Goal: Task Accomplishment & Management: Use online tool/utility

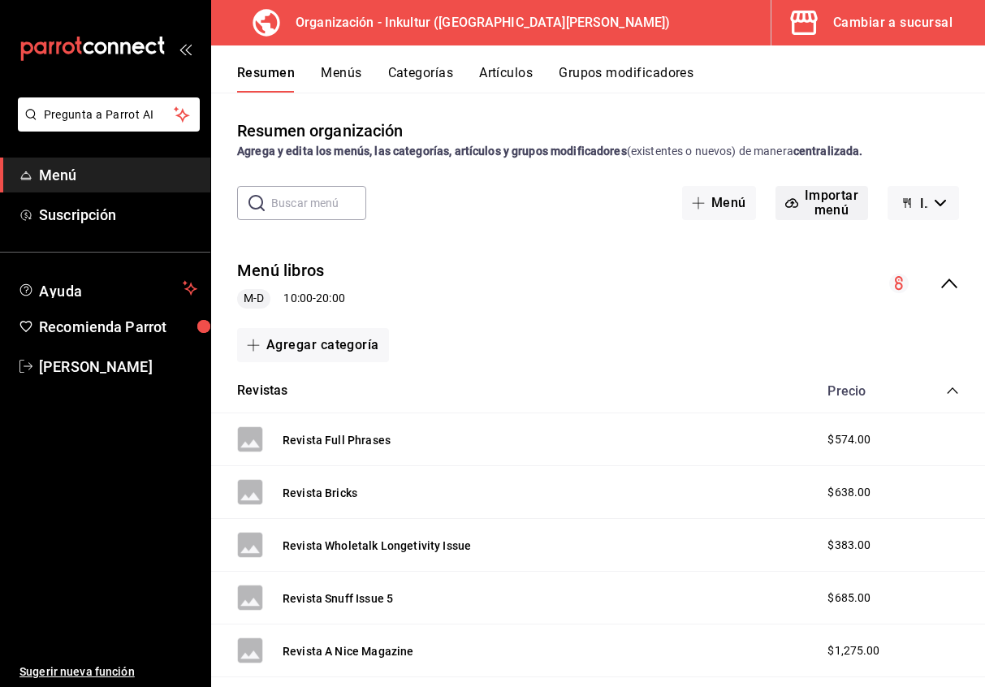
click at [811, 207] on button "Importar menú" at bounding box center [821, 203] width 93 height 34
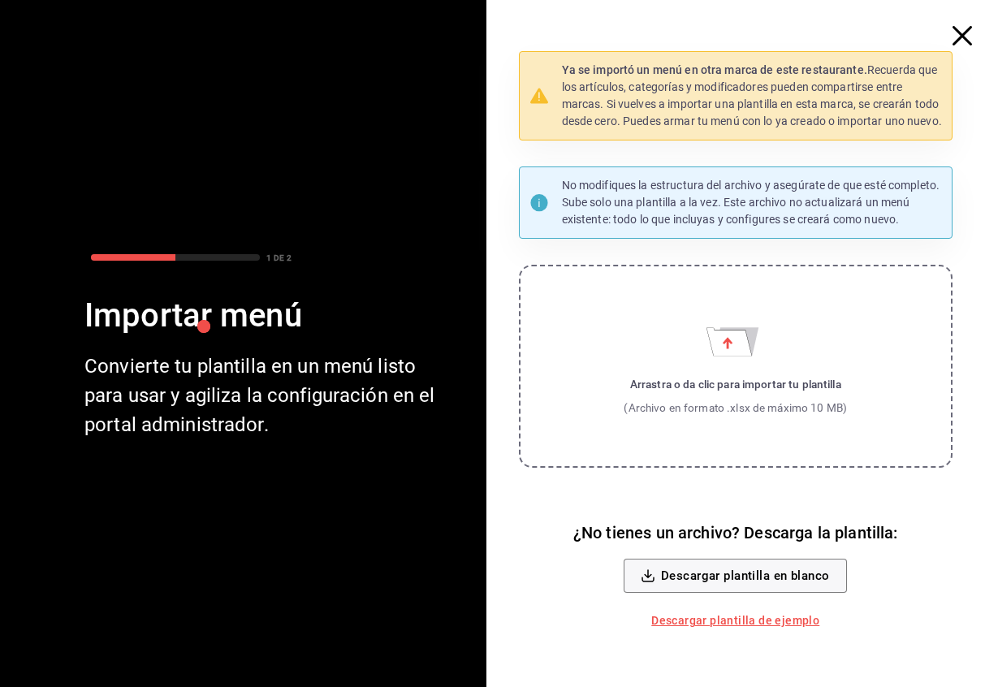
click at [960, 40] on icon "button" at bounding box center [961, 35] width 19 height 19
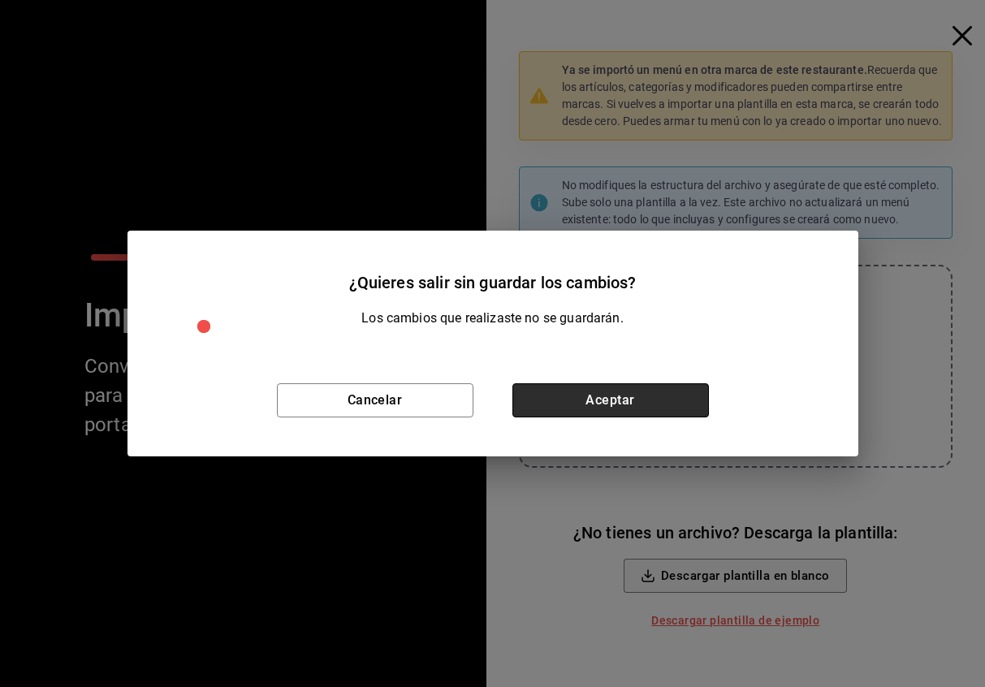
click at [562, 410] on button "Aceptar" at bounding box center [610, 400] width 196 height 34
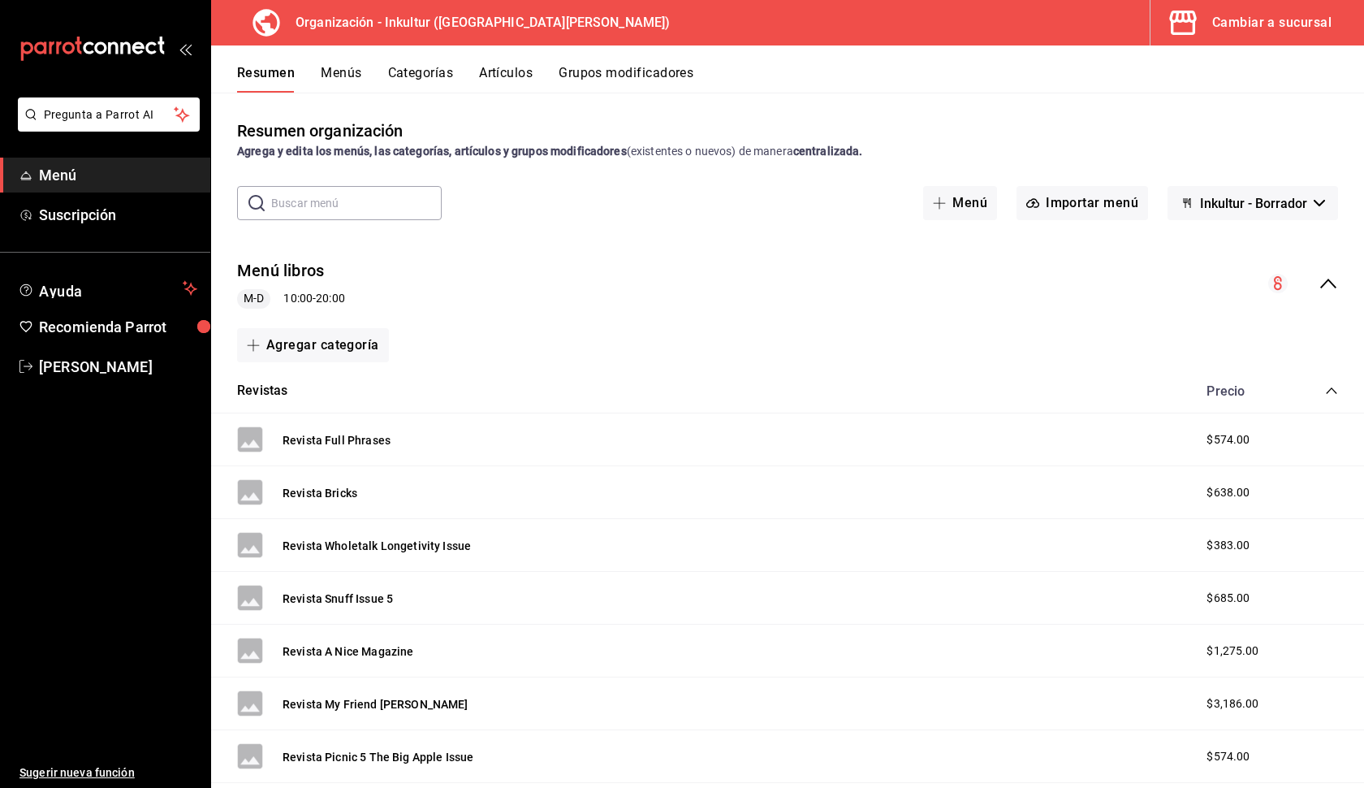
click at [984, 204] on button "Inkultur - Borrador" at bounding box center [1253, 203] width 171 height 34
click at [984, 204] on div at bounding box center [682, 394] width 1364 height 788
click at [975, 206] on button "Menú" at bounding box center [960, 203] width 74 height 34
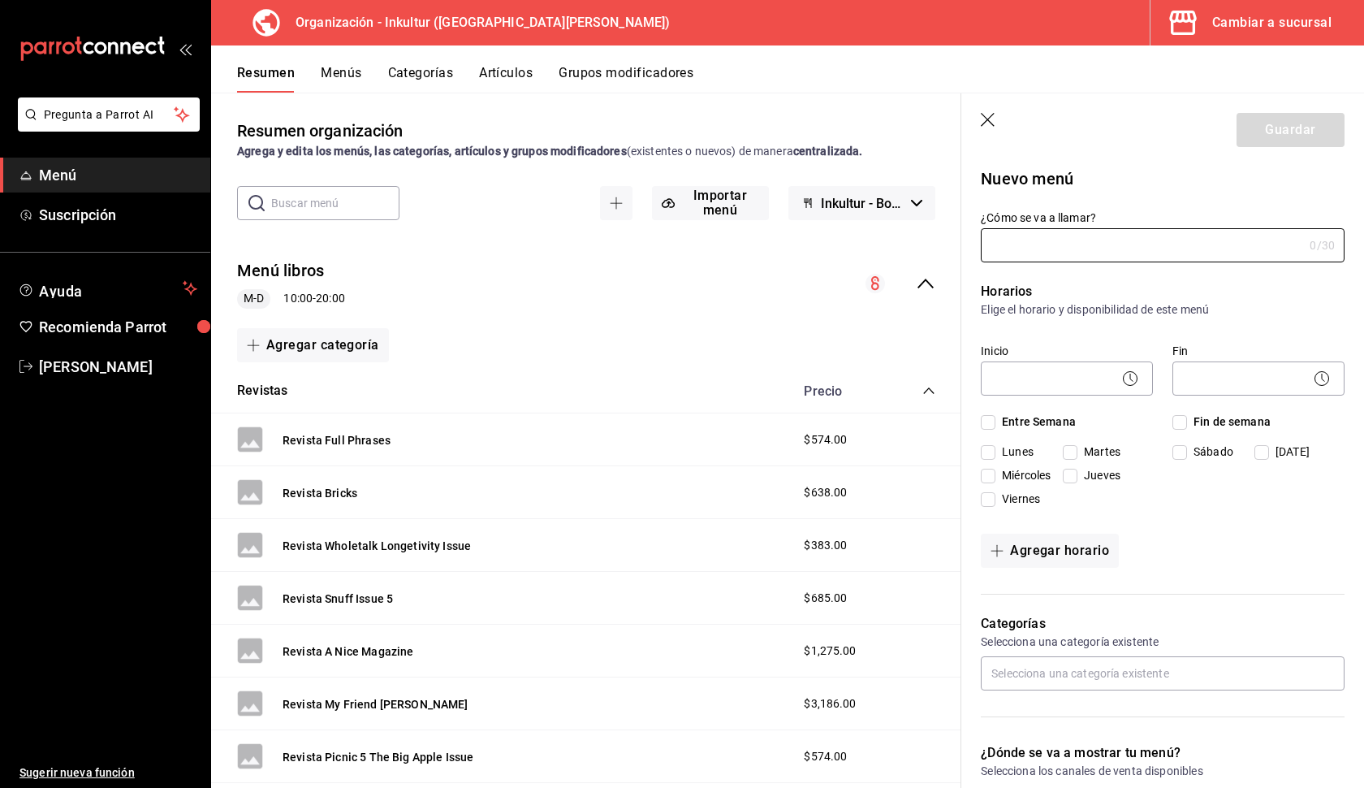
click at [984, 124] on icon "button" at bounding box center [989, 121] width 16 height 16
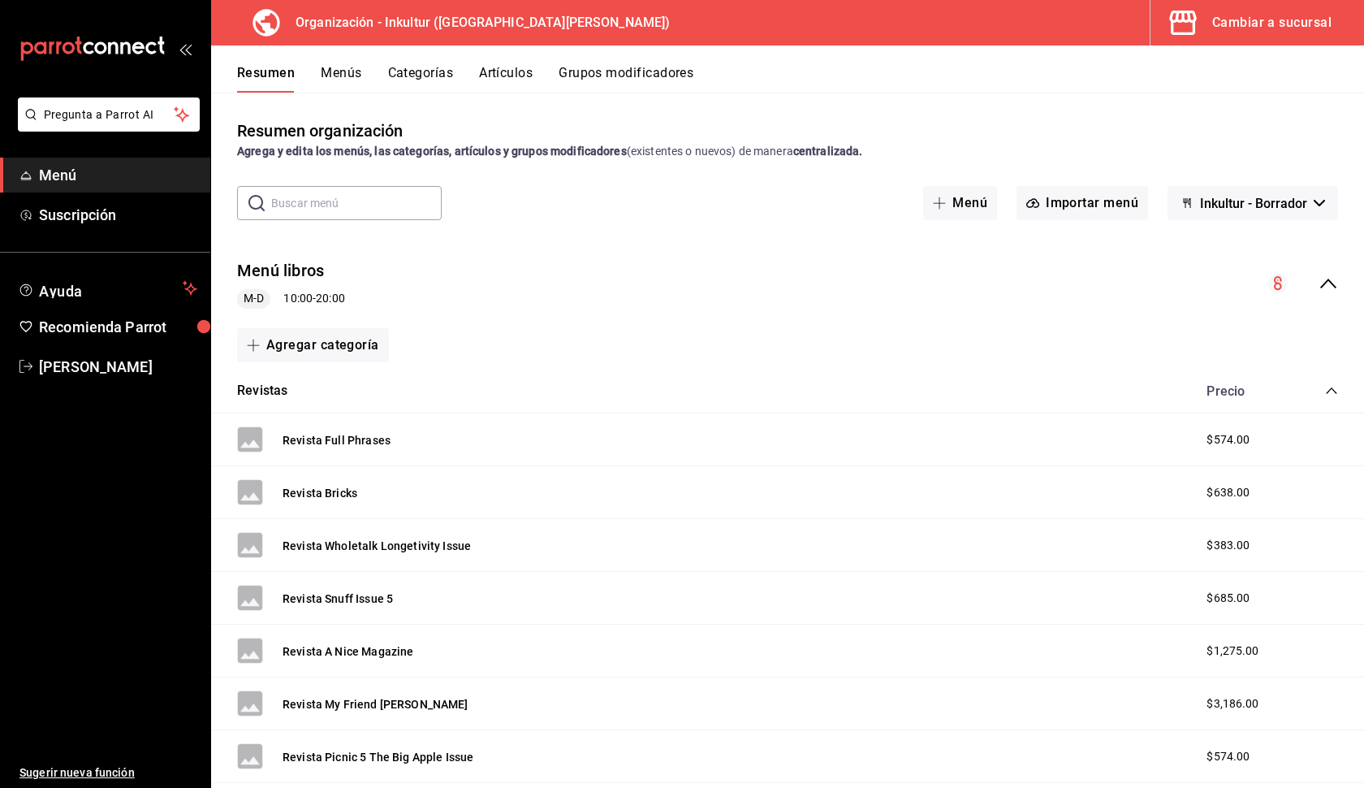
click at [984, 389] on icon "collapse-category-row" at bounding box center [1331, 390] width 13 height 13
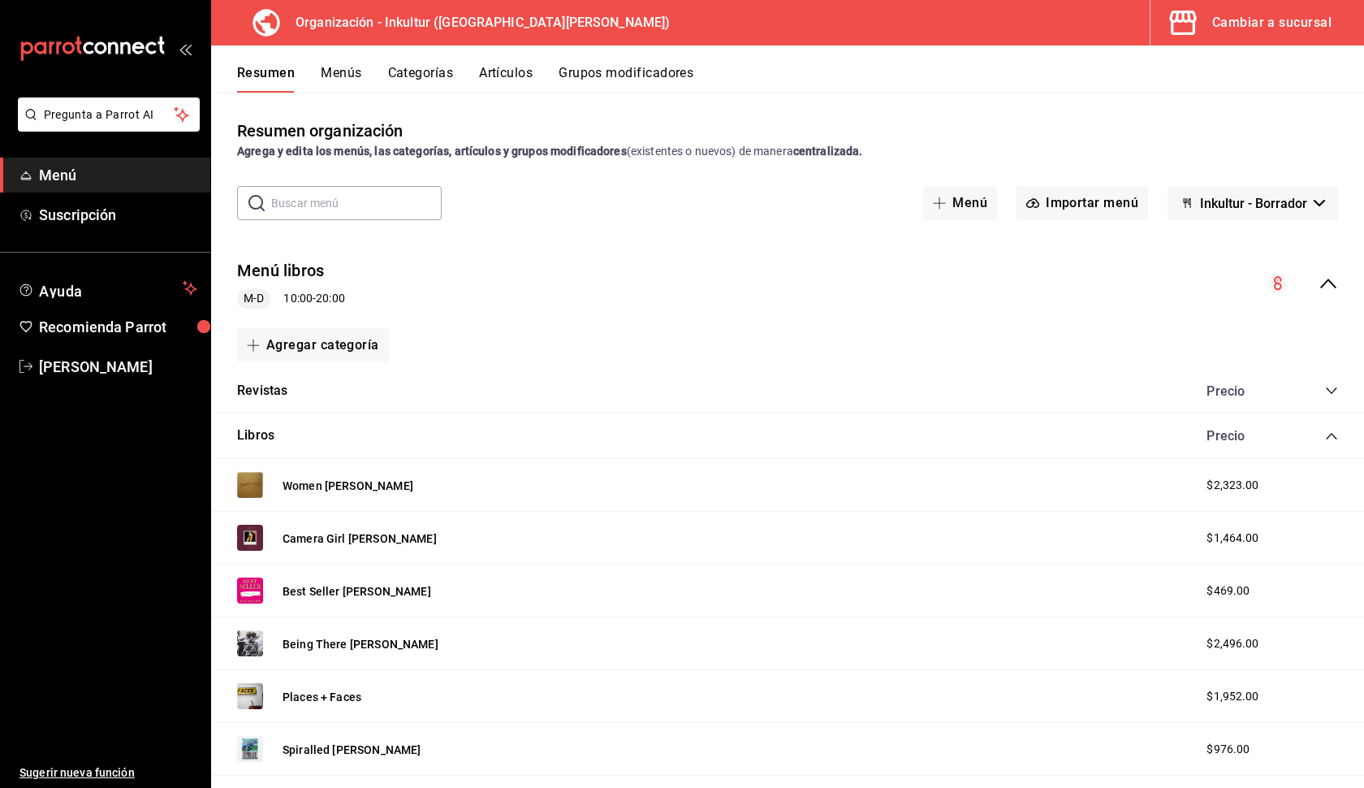
click at [984, 392] on div "Revistas Precio" at bounding box center [787, 391] width 1153 height 45
click at [280, 391] on button "Revistas" at bounding box center [262, 391] width 50 height 19
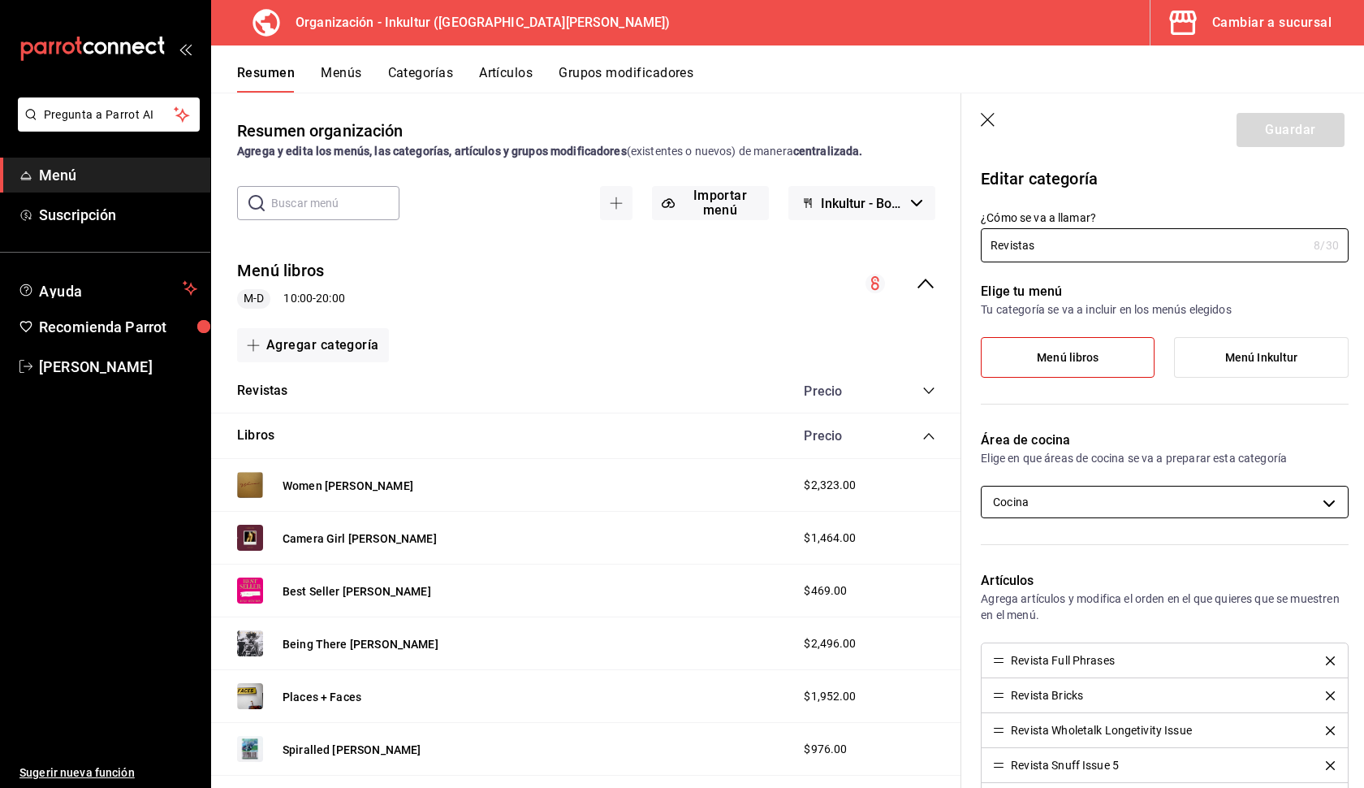
click at [984, 507] on body "Pregunta a Parrot AI Menú Suscripción Ayuda Recomienda Parrot [PERSON_NAME] Sug…" at bounding box center [682, 394] width 1364 height 788
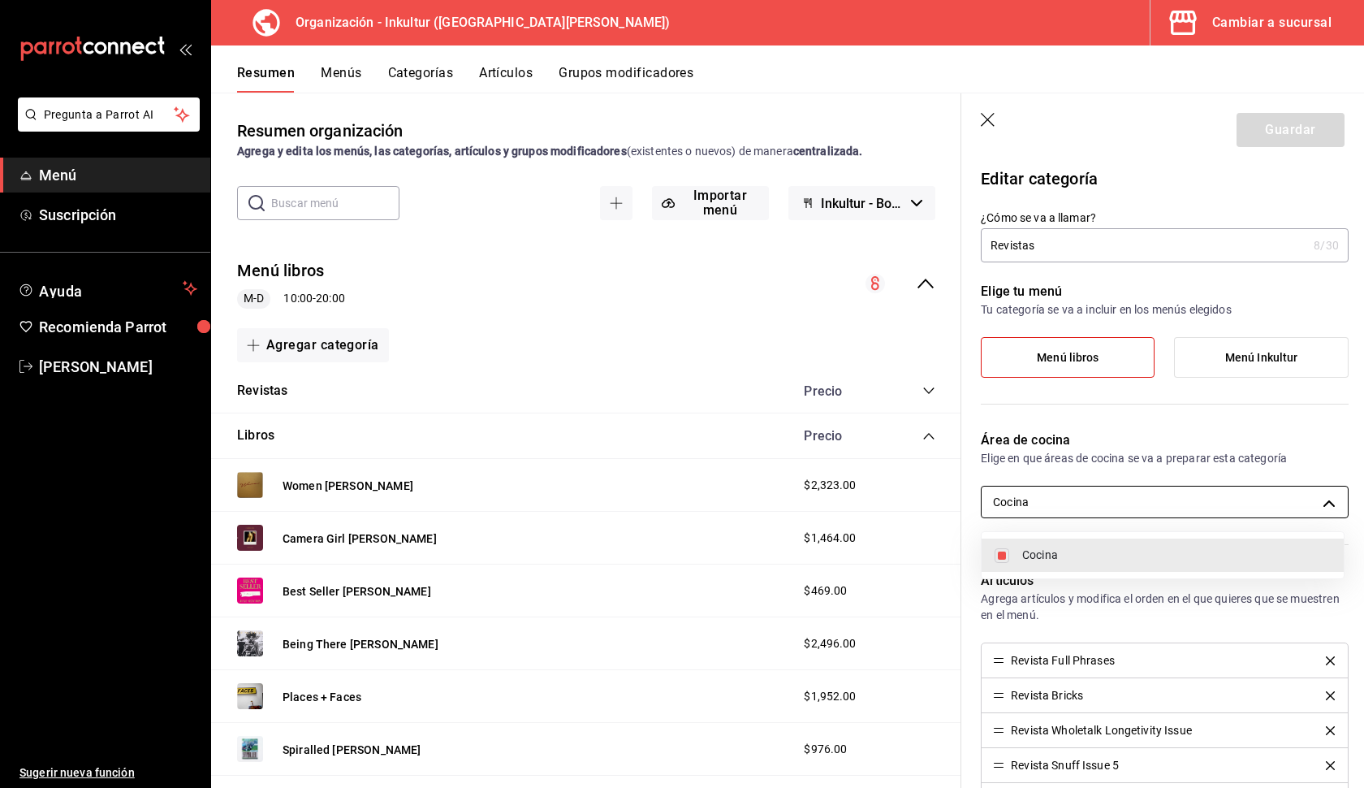
click at [984, 507] on div at bounding box center [682, 394] width 1364 height 788
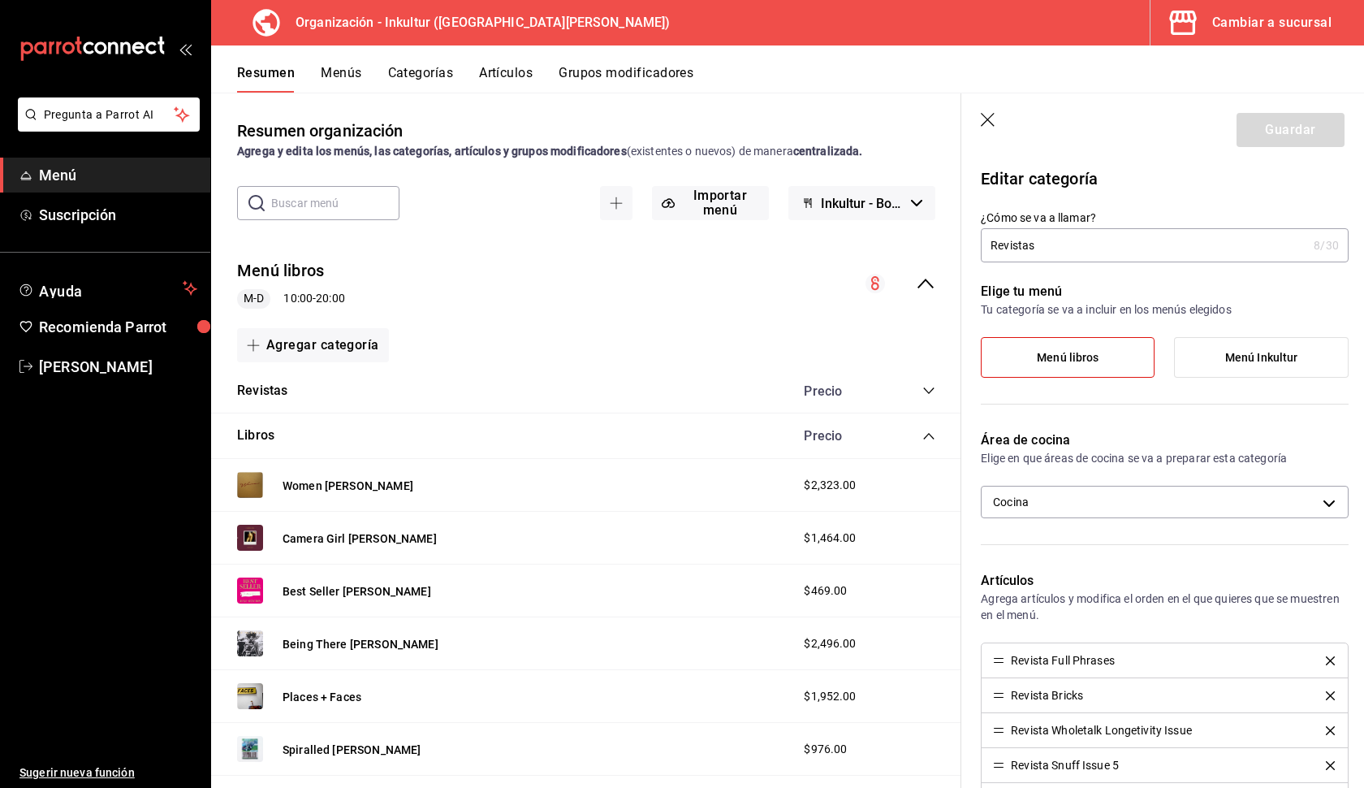
click at [984, 118] on icon "button" at bounding box center [988, 120] width 14 height 14
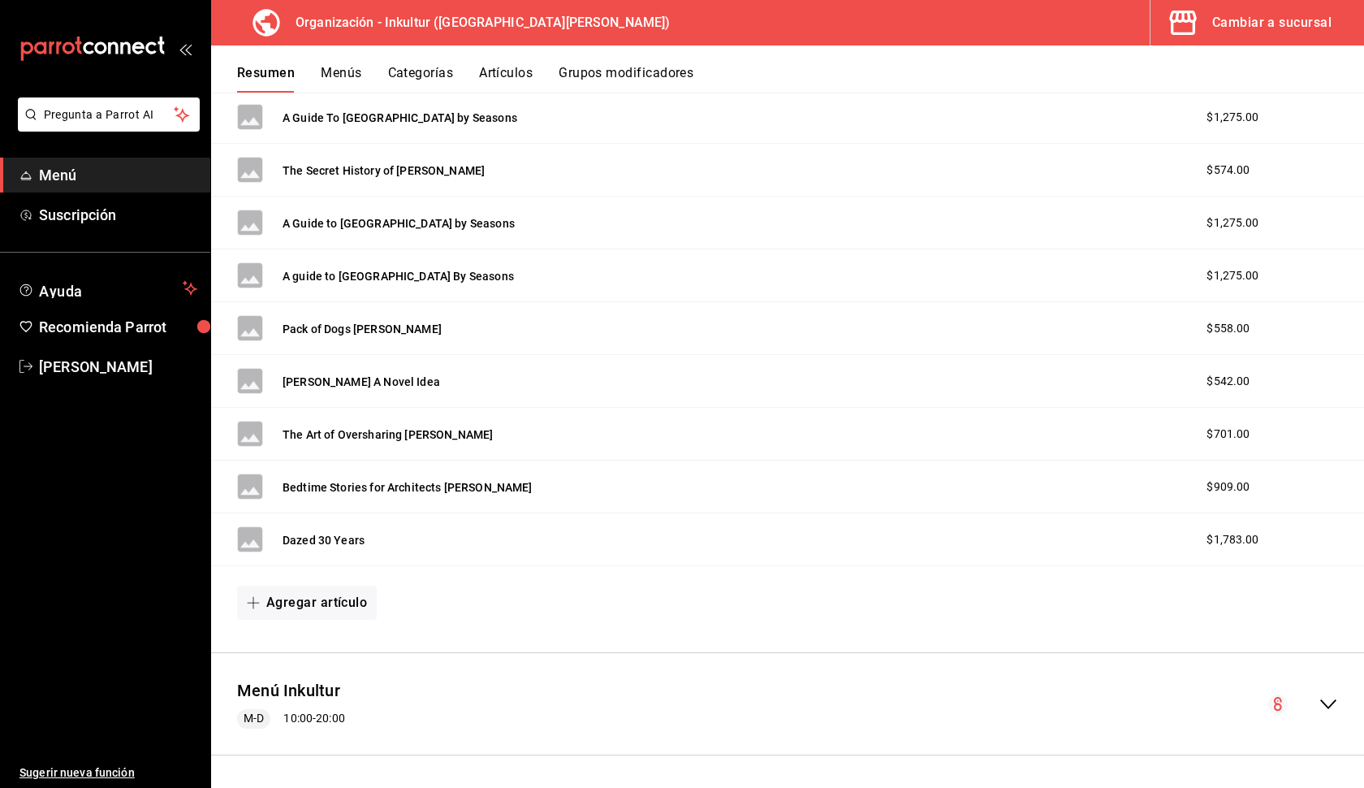
scroll to position [2952, 0]
click at [984, 686] on icon "collapse-menu-row" at bounding box center [1328, 705] width 19 height 19
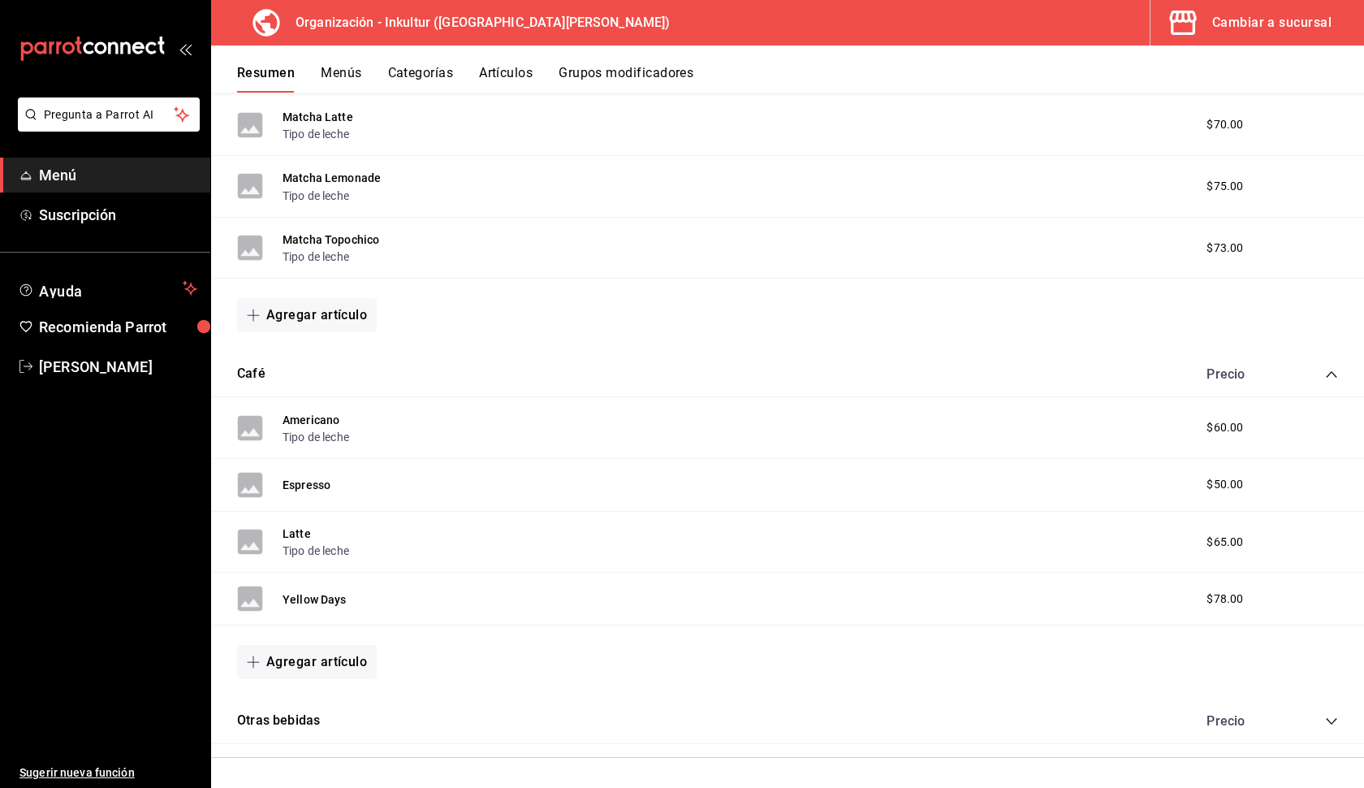
scroll to position [3876, 0]
click at [984, 371] on icon "collapse-category-row" at bounding box center [1331, 375] width 13 height 13
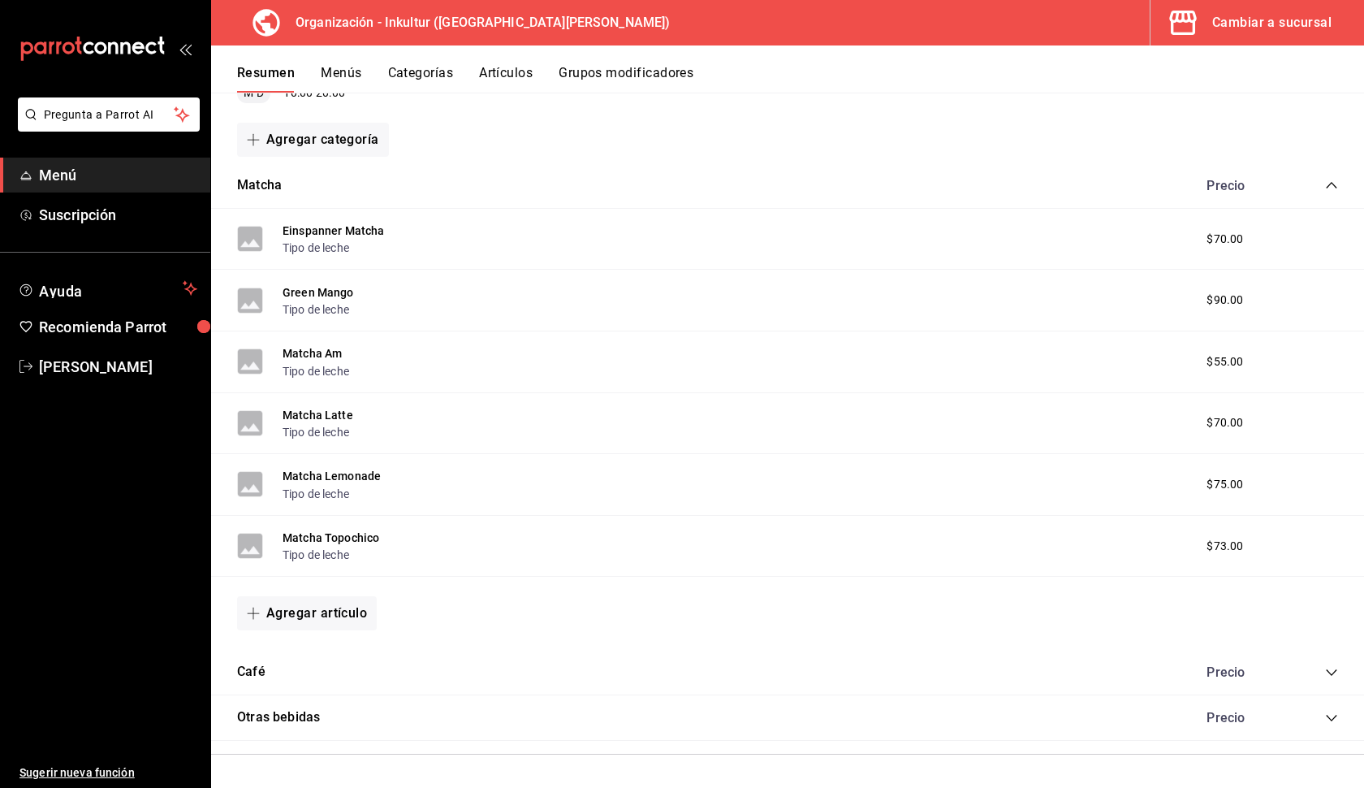
scroll to position [3575, 0]
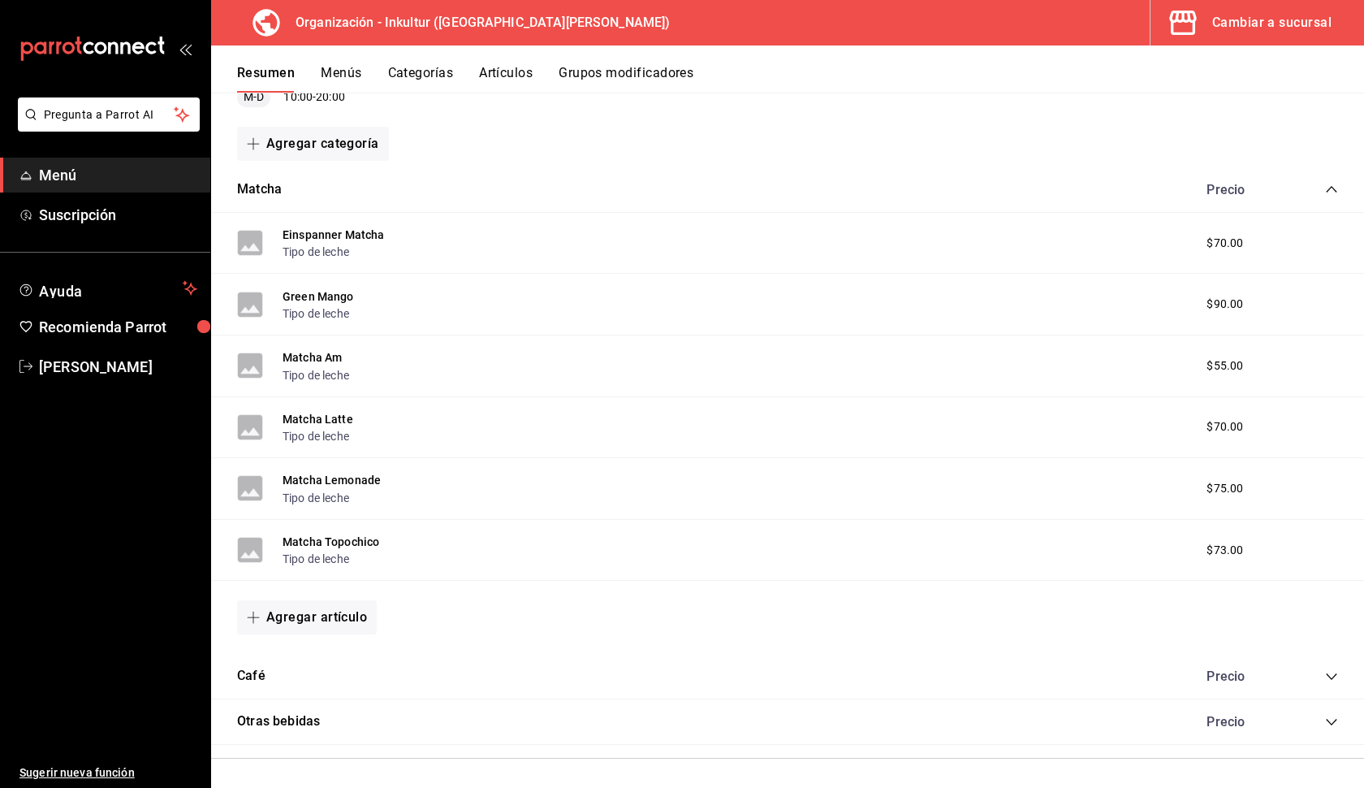
click at [984, 184] on icon "collapse-category-row" at bounding box center [1331, 189] width 13 height 13
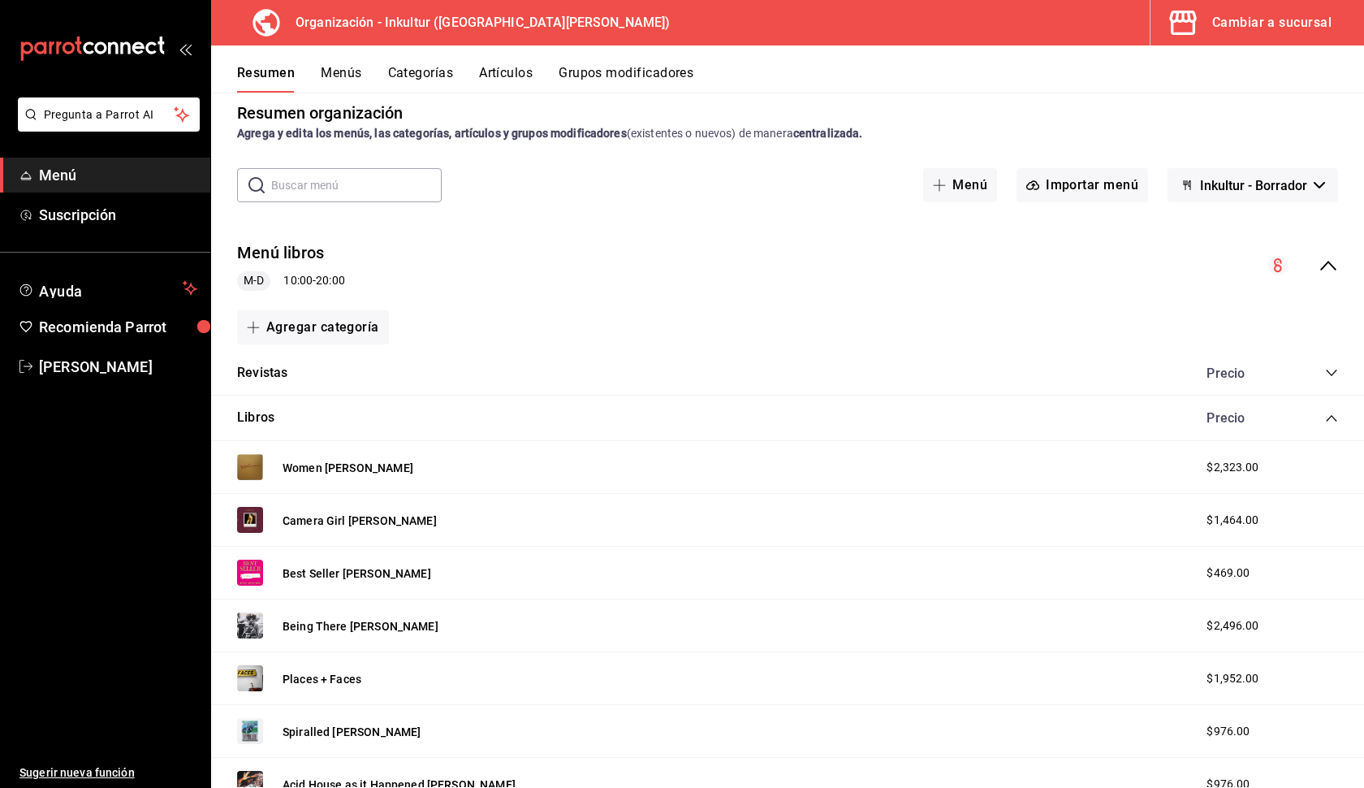
scroll to position [0, 0]
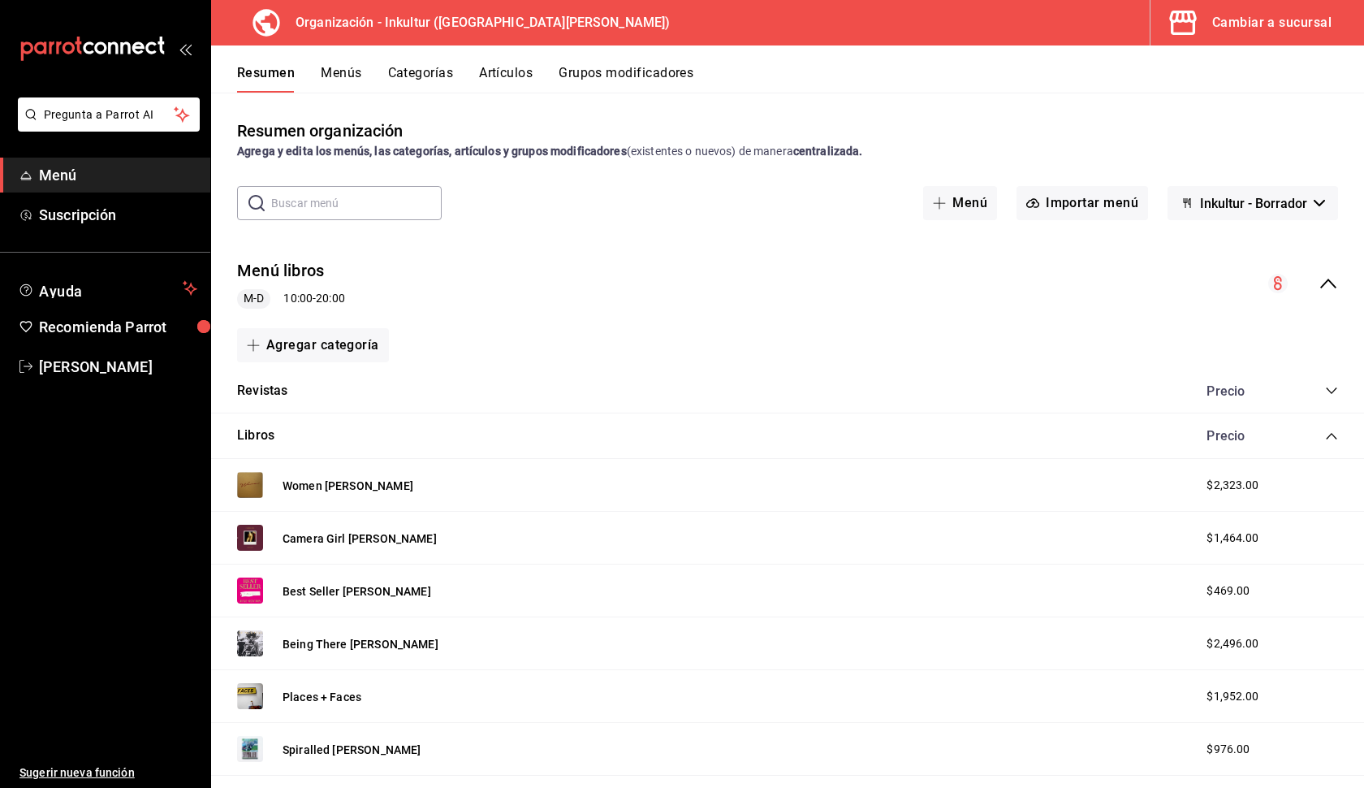
click at [984, 438] on icon "collapse-category-row" at bounding box center [1331, 436] width 13 height 13
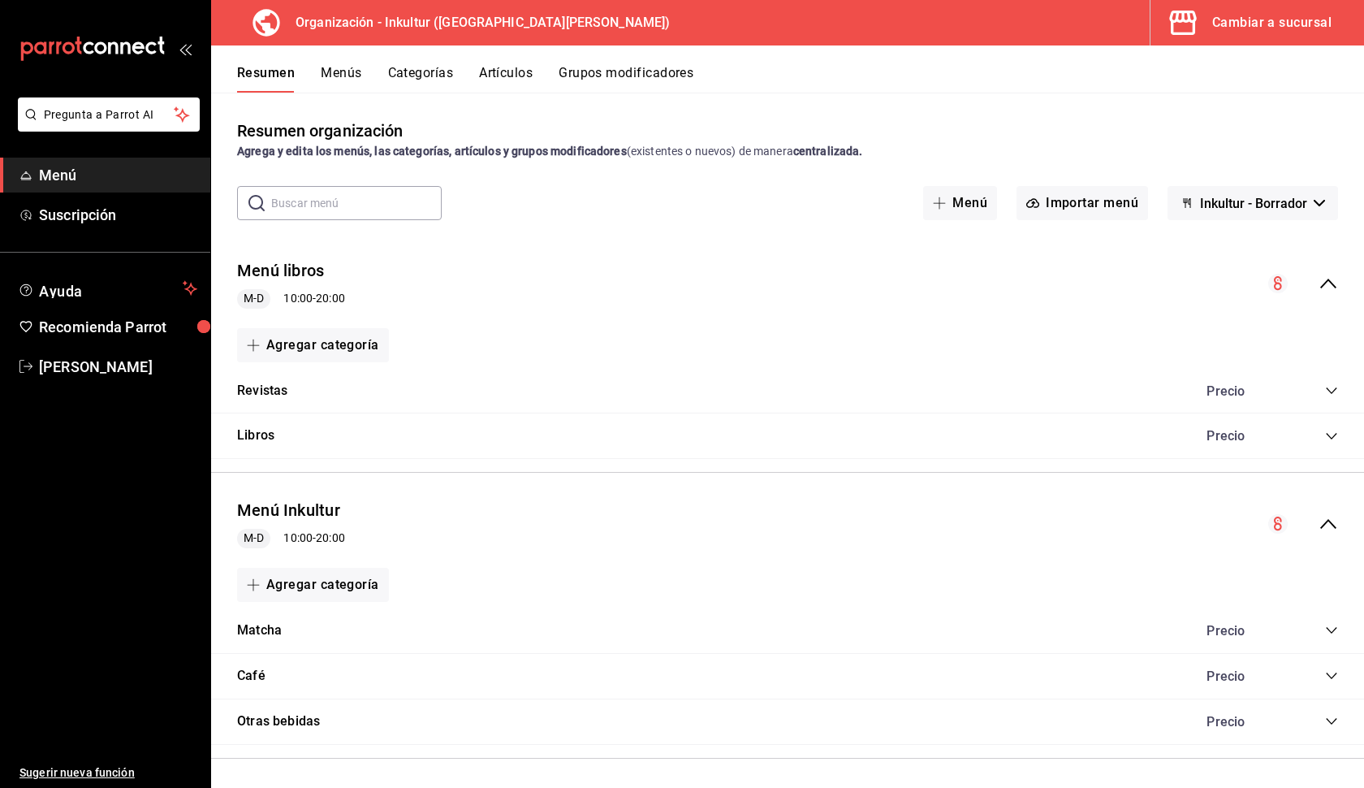
click at [984, 211] on button "Inkultur - Borrador" at bounding box center [1253, 203] width 171 height 34
click at [984, 211] on div at bounding box center [682, 394] width 1364 height 788
click at [136, 291] on span "Ayuda" at bounding box center [107, 287] width 137 height 19
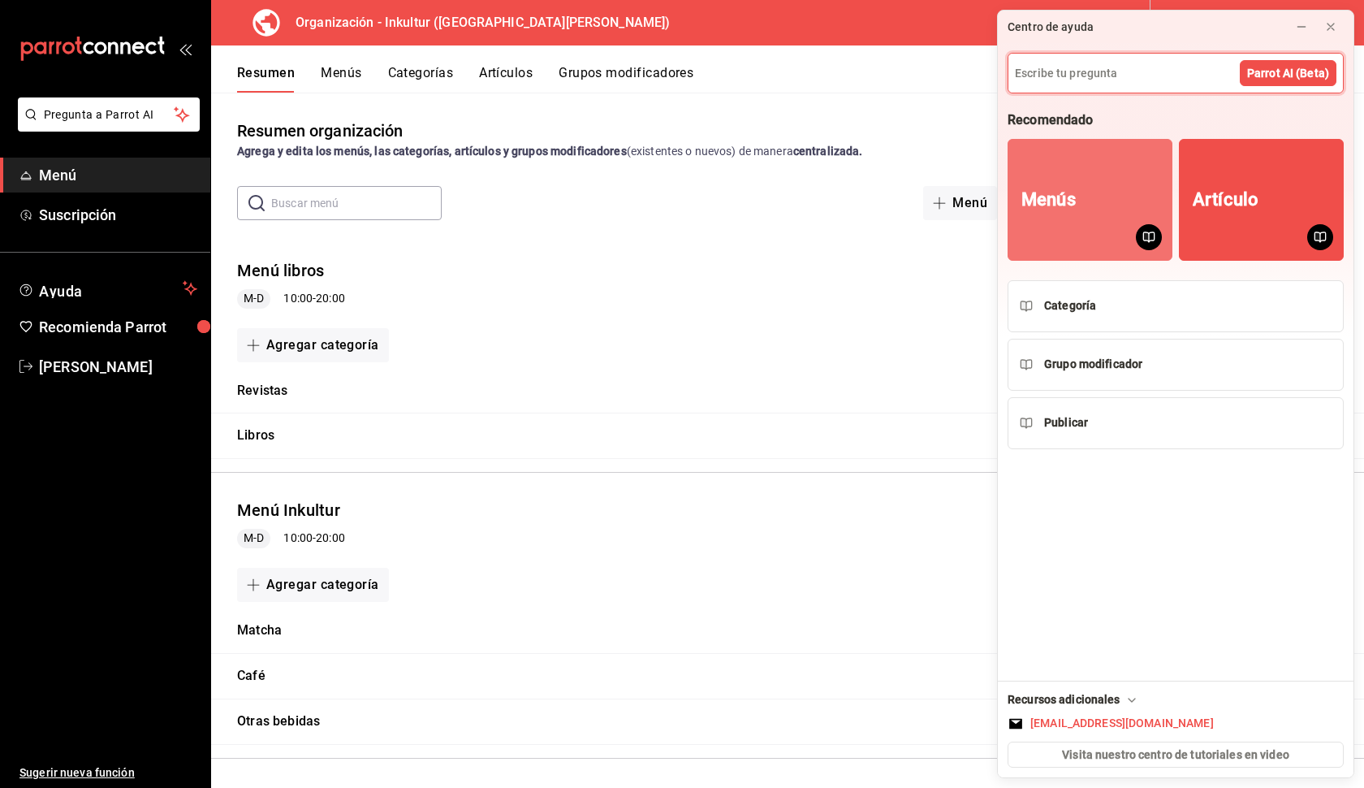
click at [984, 225] on button "Menús" at bounding box center [1090, 200] width 165 height 122
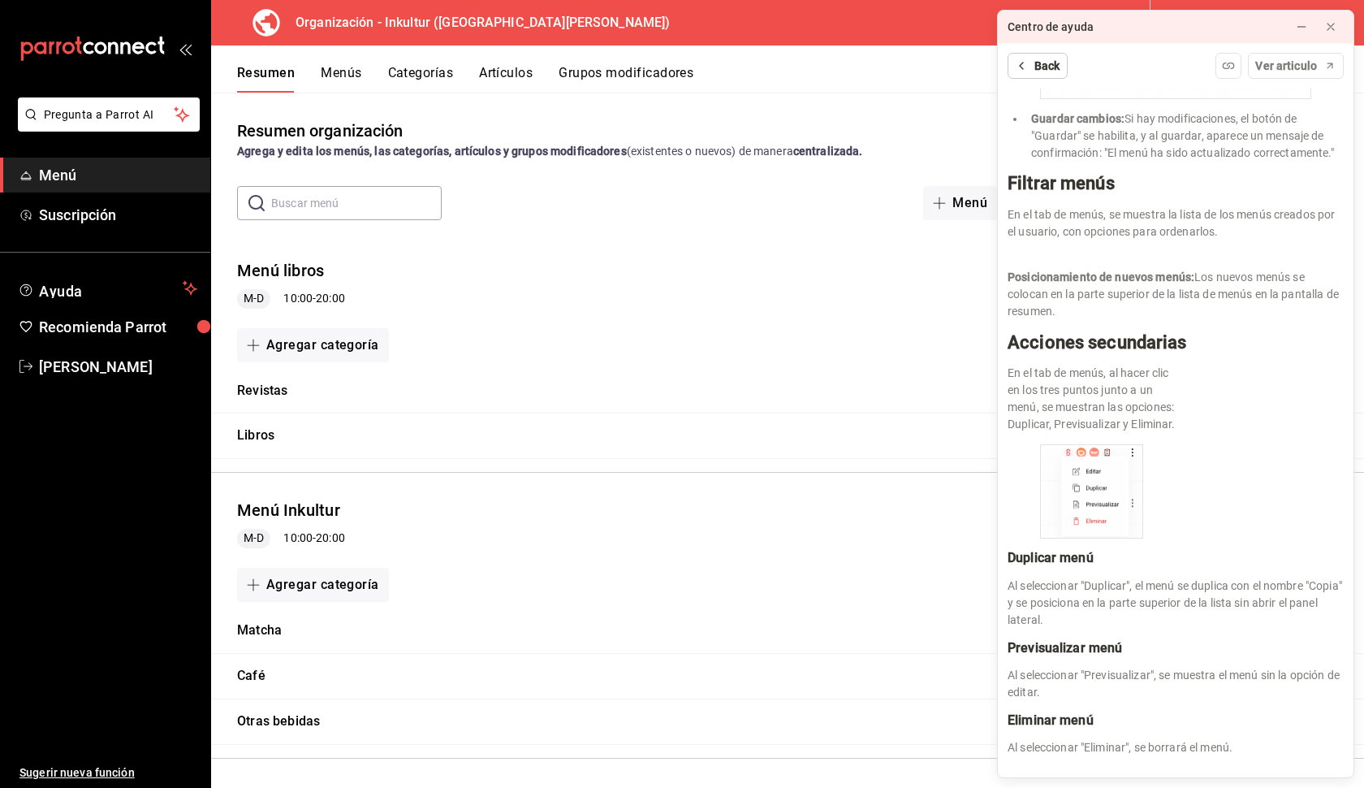
click at [984, 70] on icon at bounding box center [1021, 65] width 13 height 13
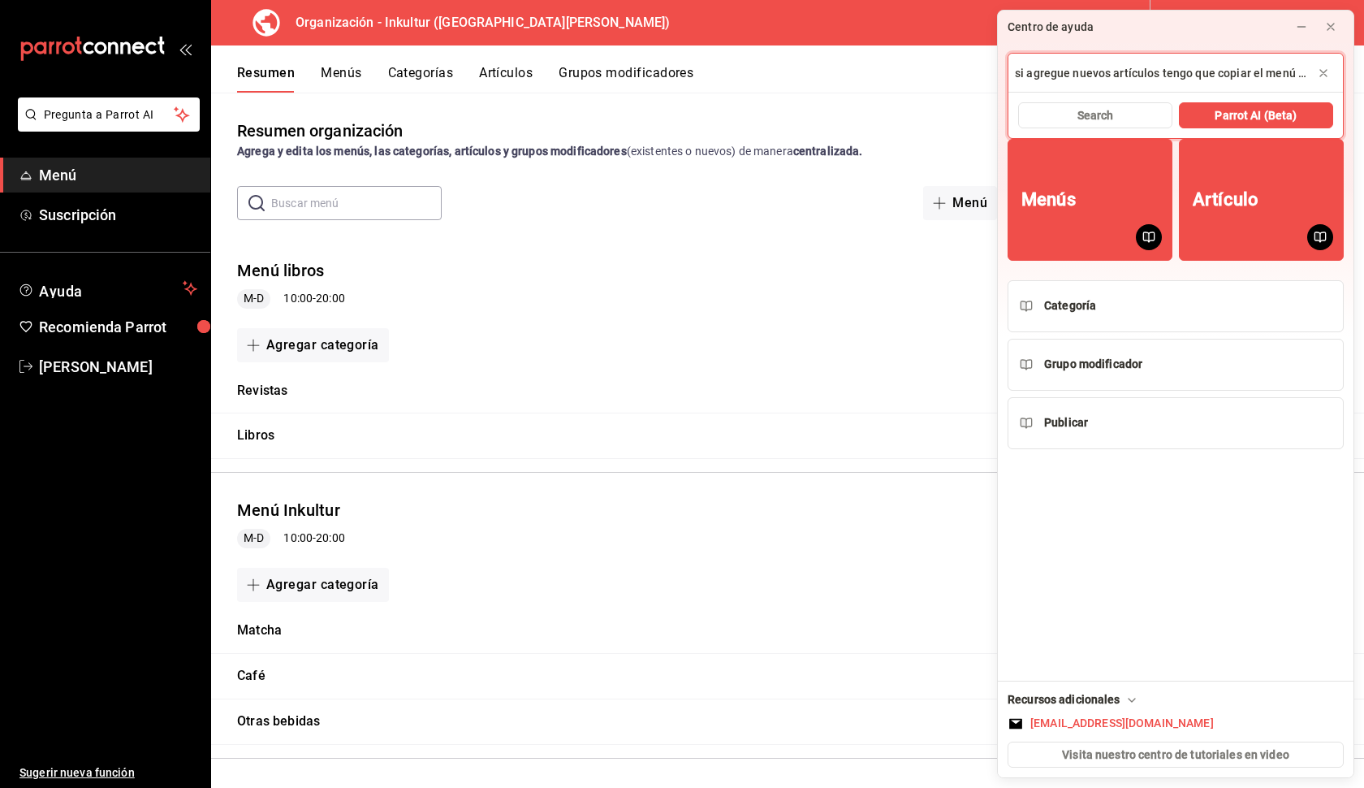
type input "si agregue nuevos artículos tengo que copiar el menú a sucursal?"
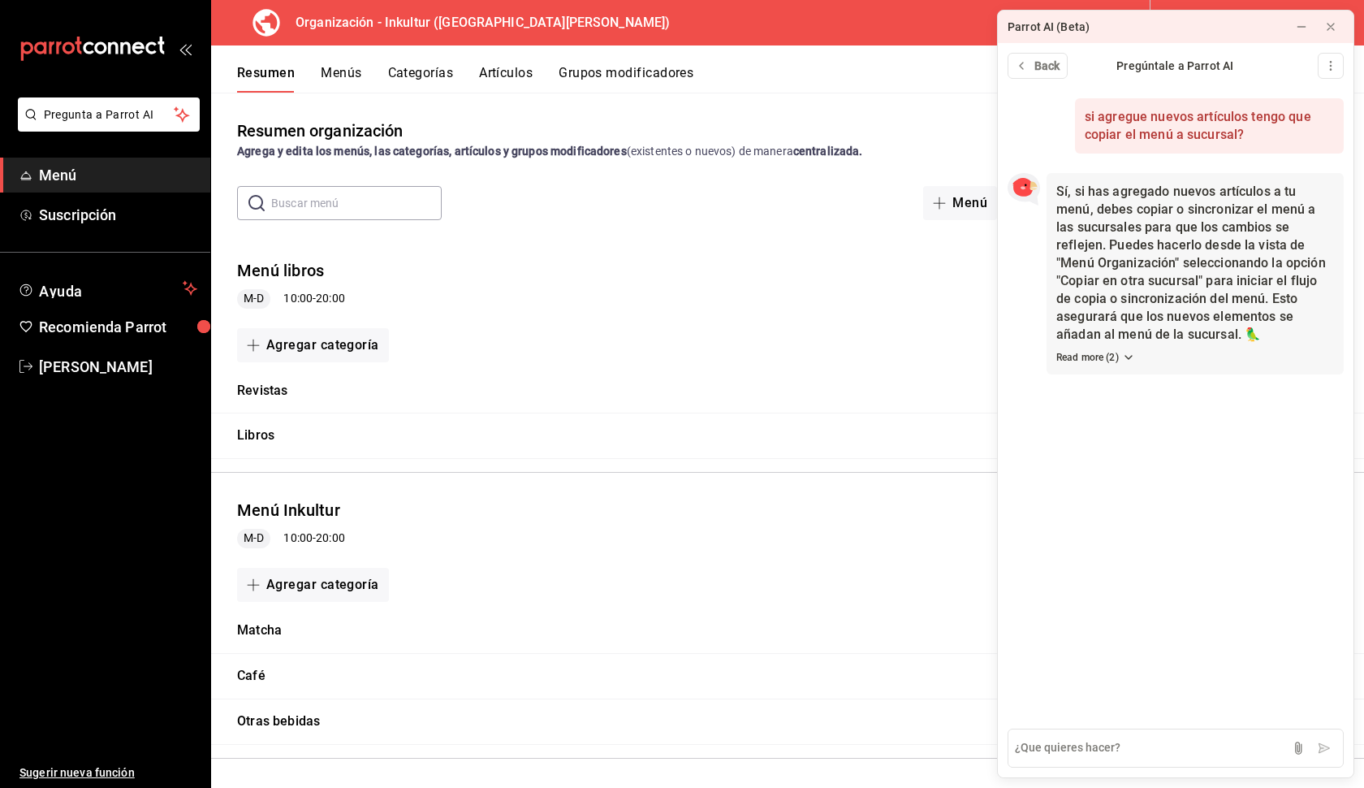
click at [91, 177] on span "Menú" at bounding box center [118, 175] width 158 height 22
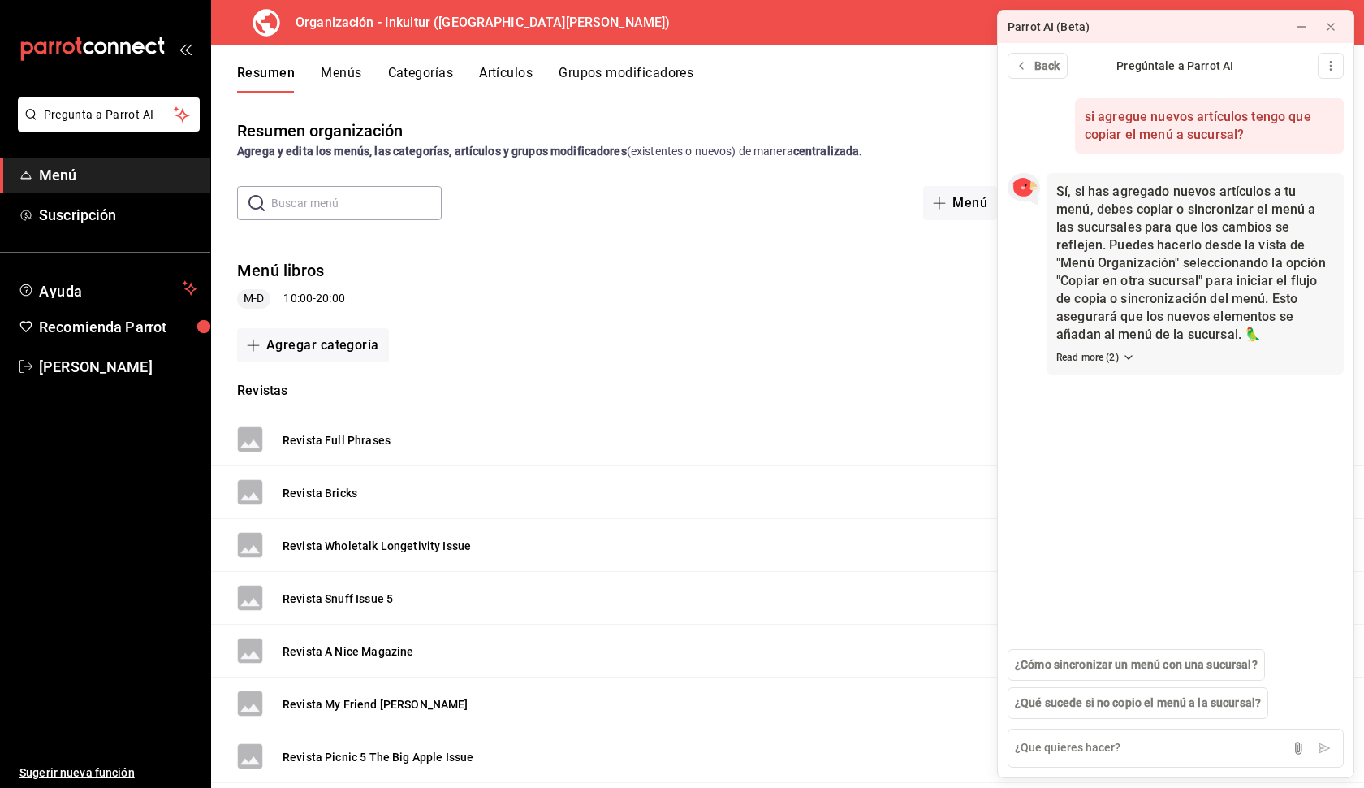
click at [344, 204] on input "text" at bounding box center [356, 203] width 171 height 32
click at [442, 279] on div "Menú libros M-D 10:00 - 20:00" at bounding box center [787, 284] width 1153 height 76
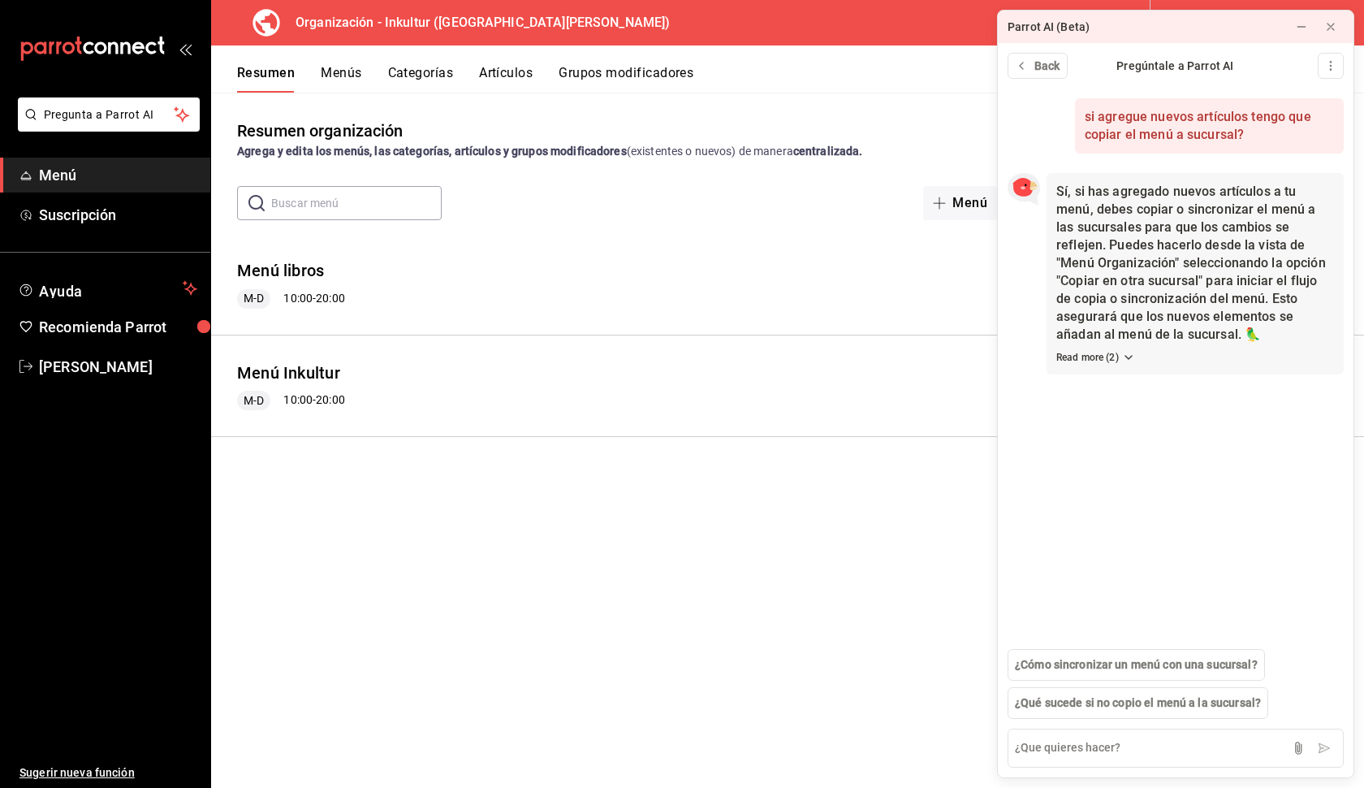
click at [393, 296] on div "Menú libros M-D 10:00 - 20:00" at bounding box center [787, 284] width 1153 height 76
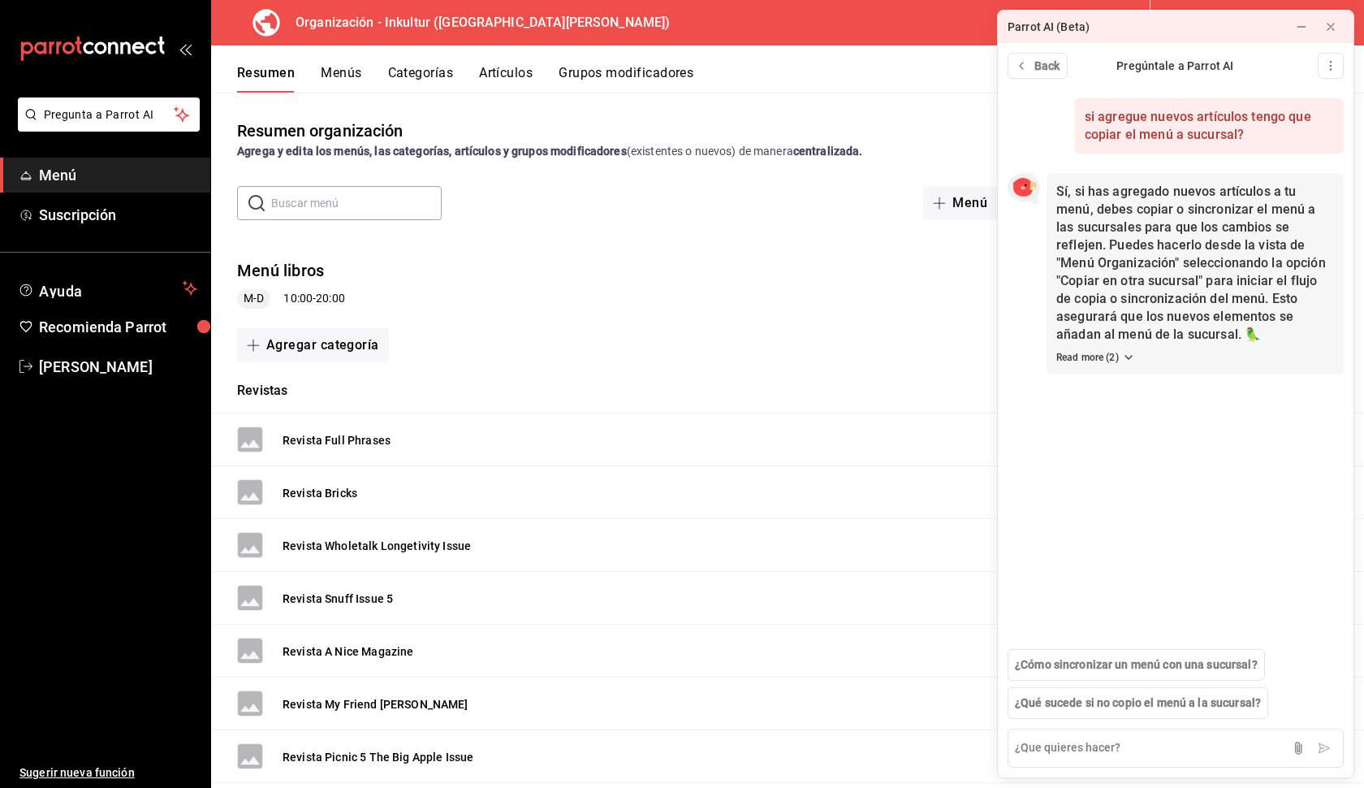
click at [351, 69] on button "Menús" at bounding box center [341, 79] width 41 height 28
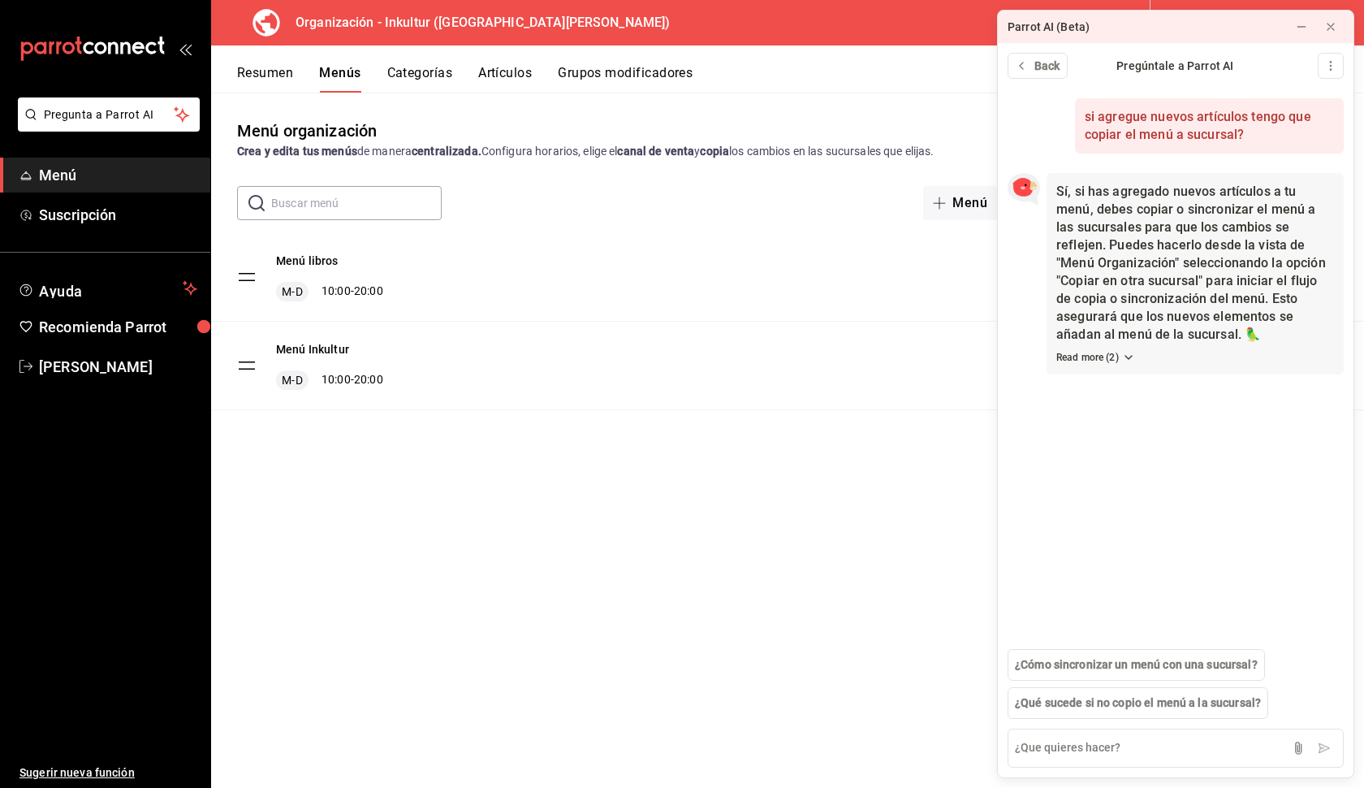
click at [888, 287] on div "Menú libros M-D 10:00 - 20:00" at bounding box center [787, 277] width 1153 height 88
click at [984, 34] on div at bounding box center [1301, 27] width 13 height 16
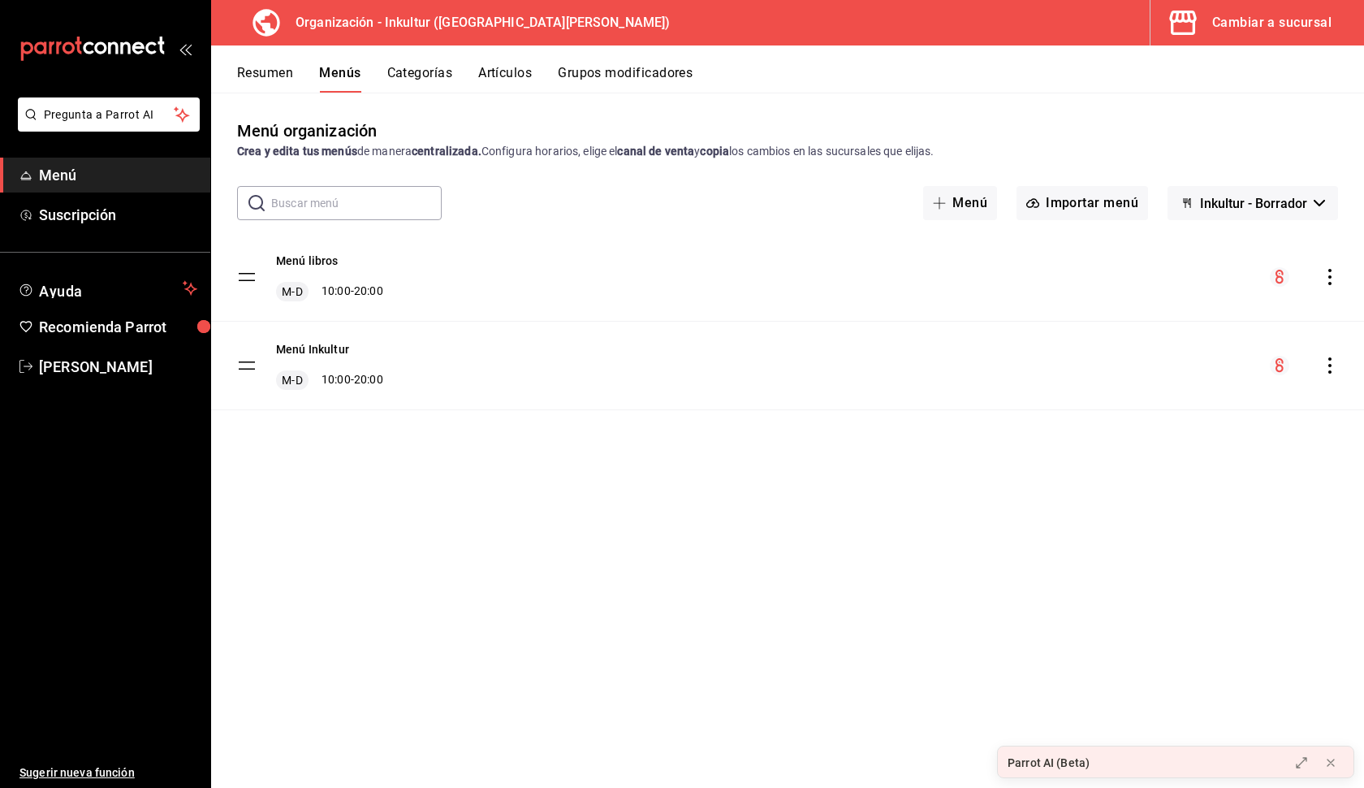
click at [984, 280] on icon "actions" at bounding box center [1330, 277] width 16 height 16
click at [984, 382] on span "Copiar en otra sucursal" at bounding box center [1202, 381] width 198 height 17
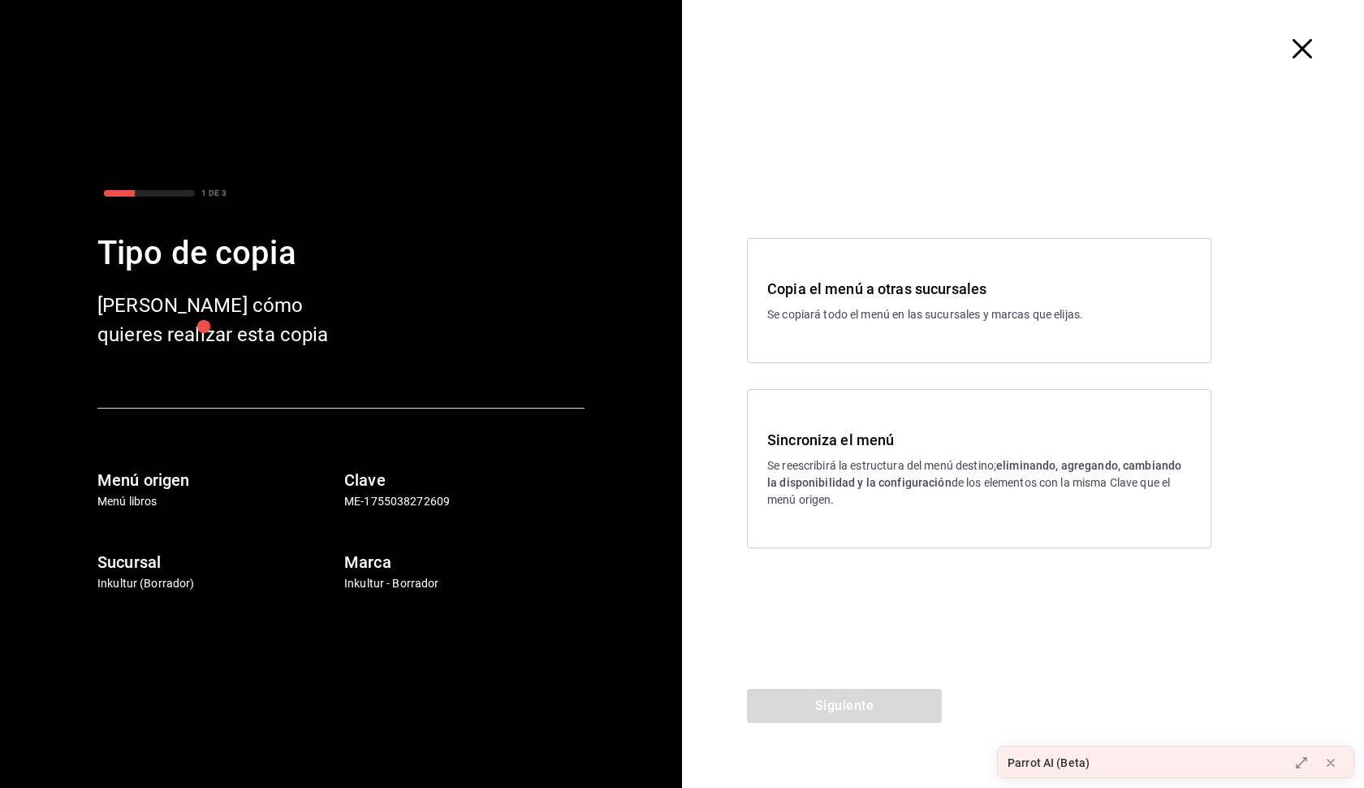
click at [875, 437] on h3 "Sincroniza el menú" at bounding box center [979, 440] width 424 height 22
click at [853, 686] on button "Siguiente" at bounding box center [844, 706] width 195 height 34
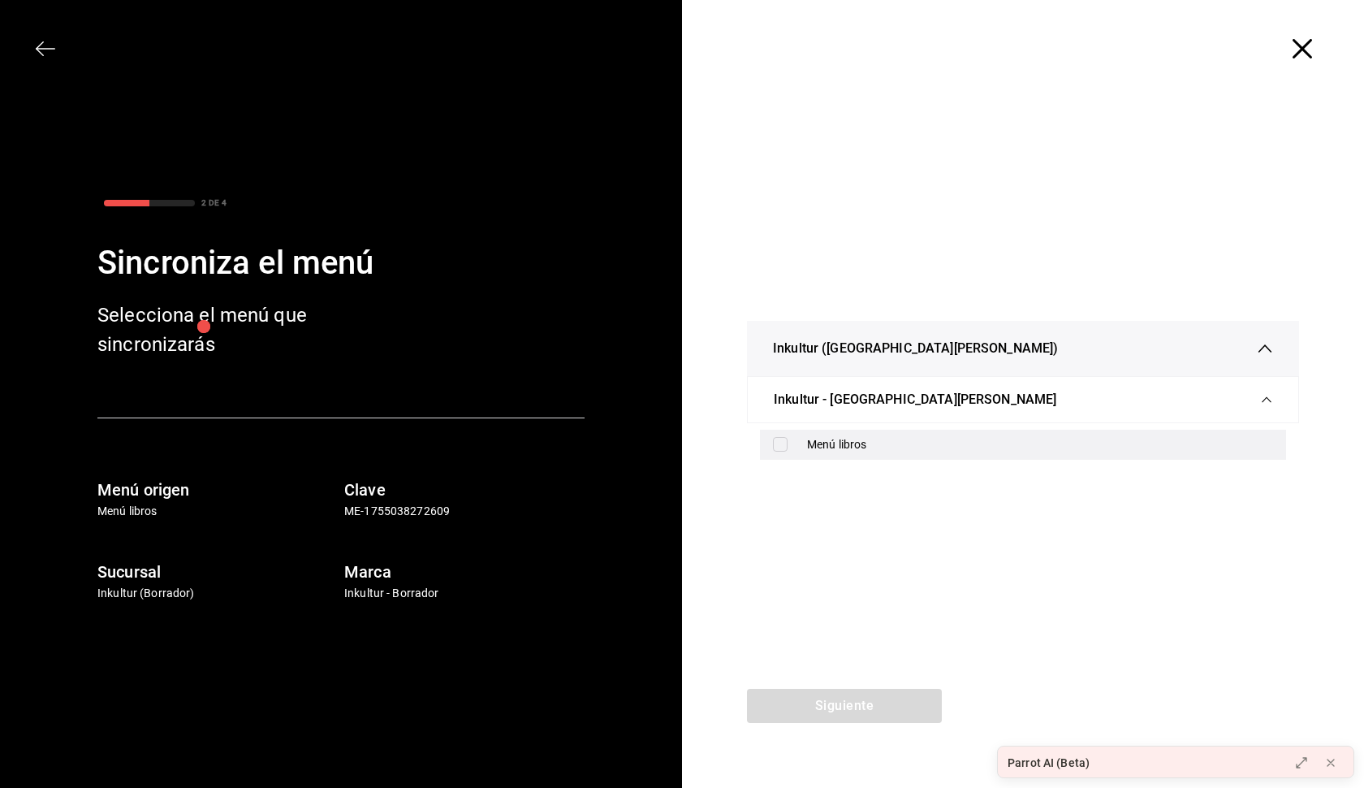
click at [779, 447] on input "checkbox" at bounding box center [780, 444] width 15 height 15
checkbox input "true"
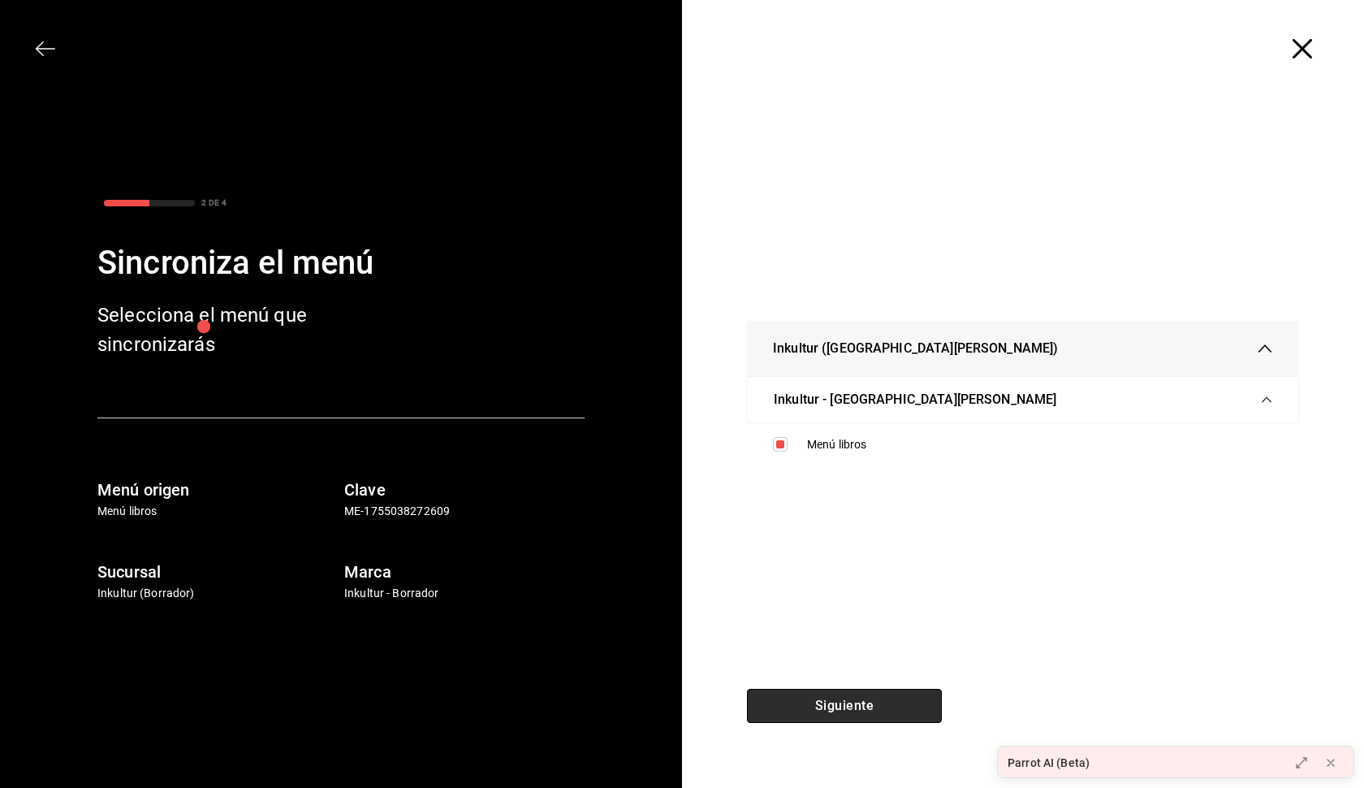
click at [843, 686] on button "Siguiente" at bounding box center [844, 706] width 195 height 34
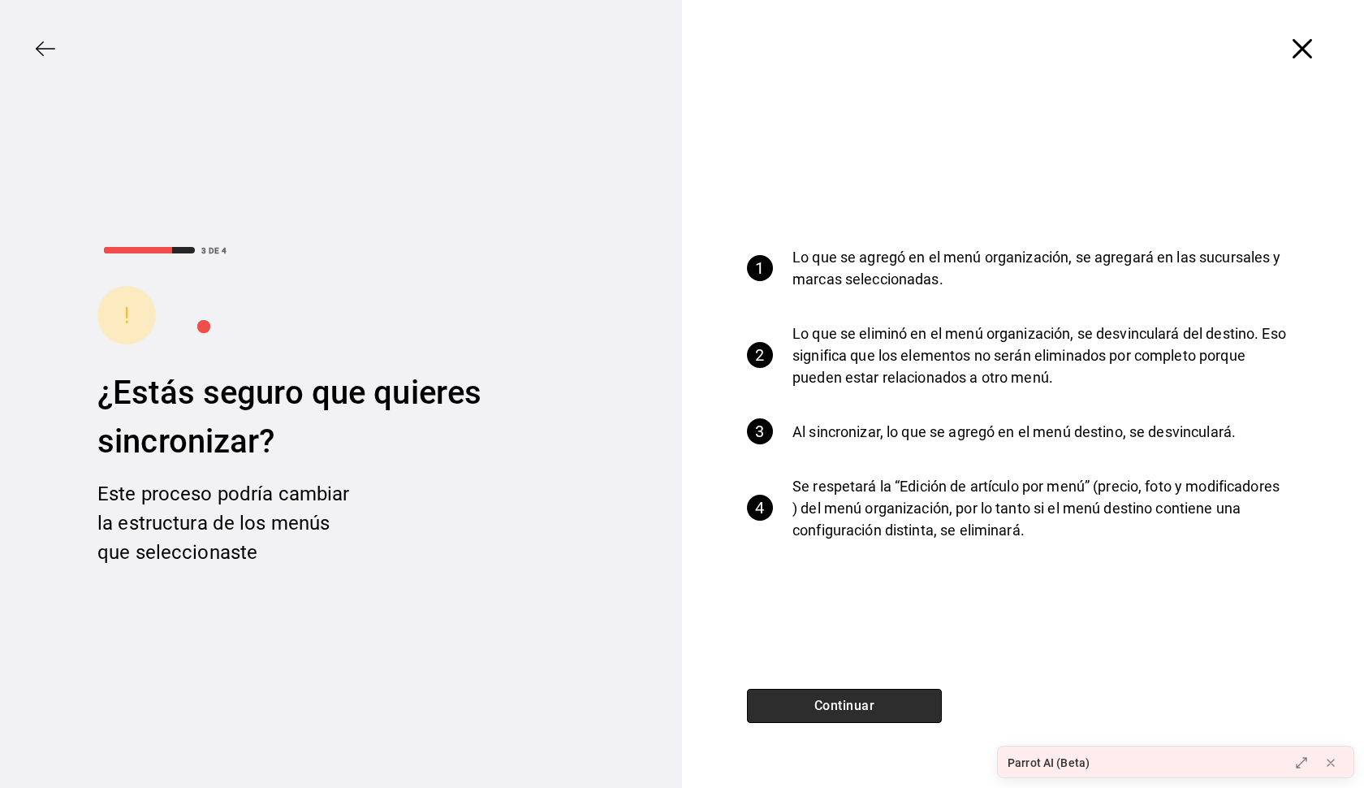
click at [855, 686] on button "Continuar" at bounding box center [844, 706] width 195 height 34
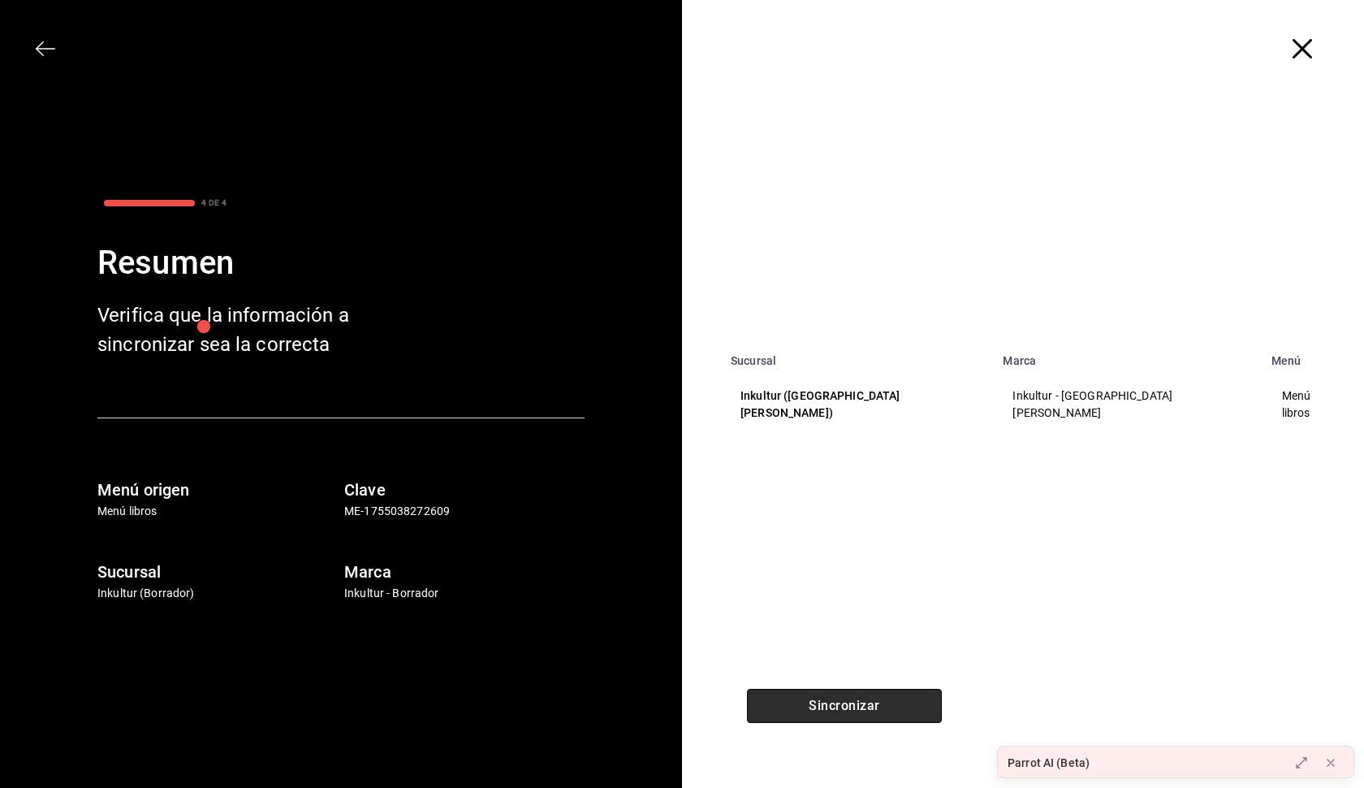
click at [855, 686] on button "Sincronizar" at bounding box center [844, 706] width 195 height 34
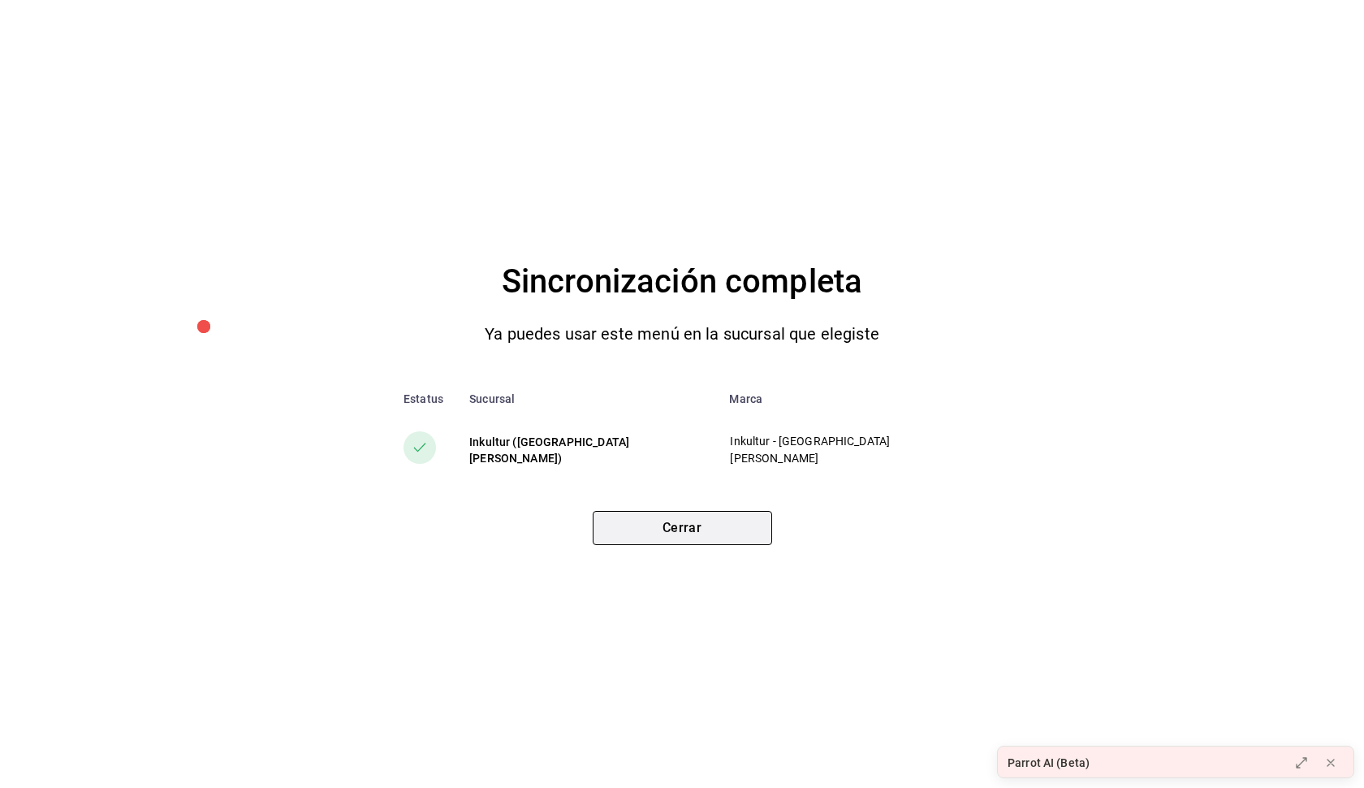
click at [723, 536] on button "Cerrar" at bounding box center [682, 528] width 179 height 34
